Goal: Find specific page/section: Find specific page/section

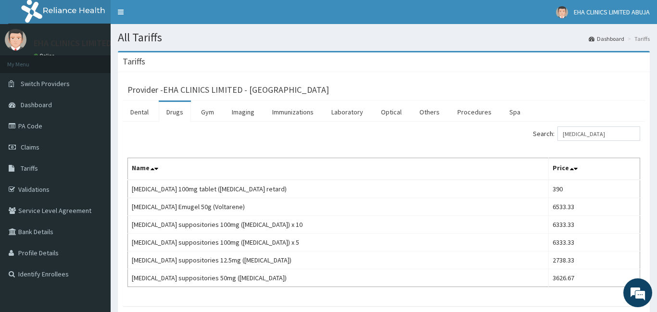
click at [576, 137] on input "[MEDICAL_DATA]" at bounding box center [599, 134] width 83 height 14
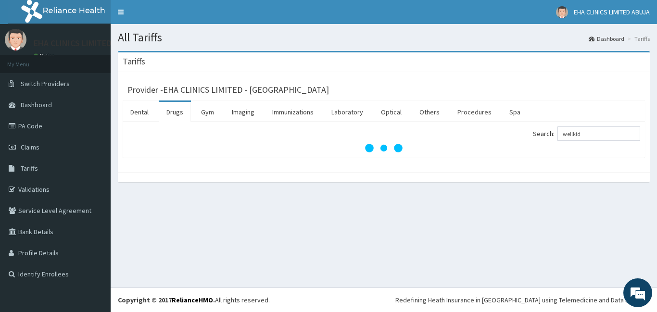
type input "wellkid"
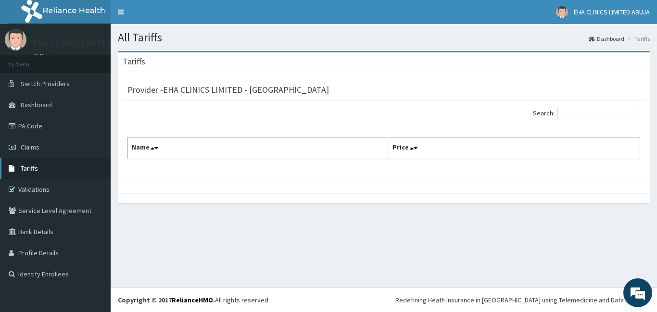
click at [35, 168] on span "Tariffs" at bounding box center [29, 168] width 17 height 9
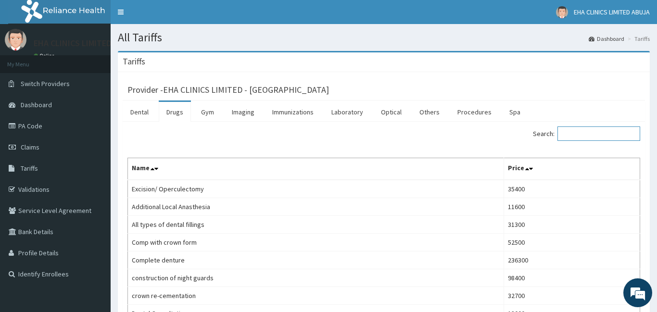
click at [564, 134] on input "Search:" at bounding box center [599, 134] width 83 height 14
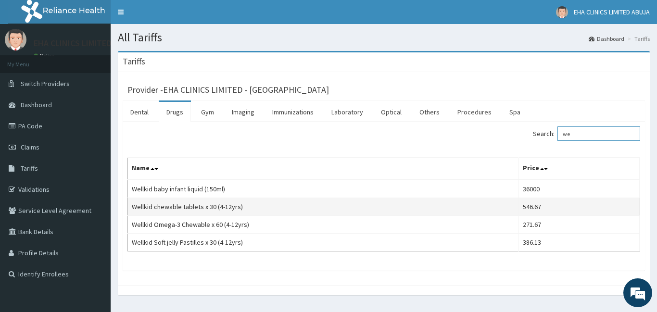
type input "w"
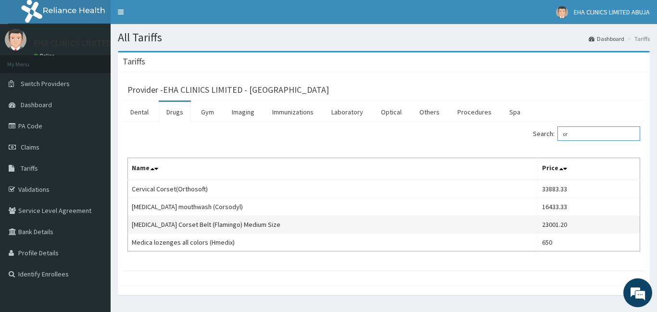
type input "o"
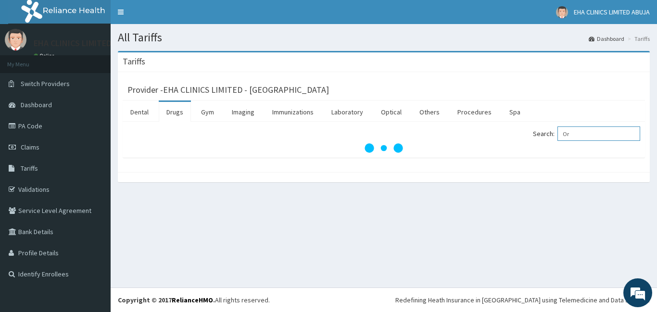
type input "O"
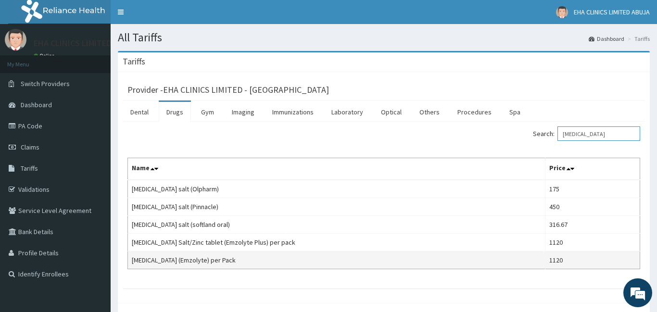
type input "oral rehydration"
